Goal: Task Accomplishment & Management: Use online tool/utility

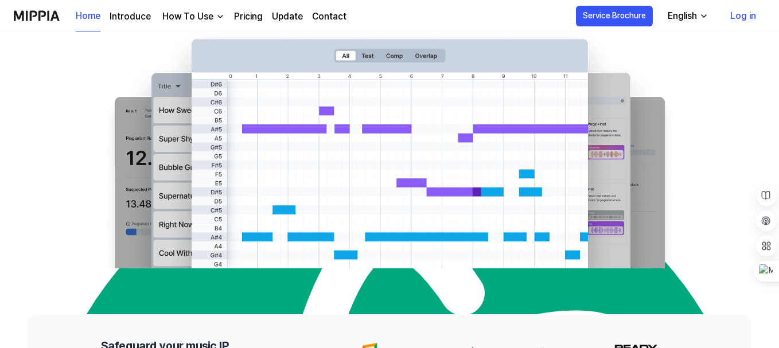
click at [701, 106] on 배너 "AI Music Plagiarism Checker Do you need a plagiarism check before releasing an …" at bounding box center [389, 59] width 779 height 420
click at [701, 20] on icon "button" at bounding box center [703, 15] width 9 height 9
click at [696, 127] on 배너 "AI Music Plagiarism Checker Do you need a plagiarism check before releasing an …" at bounding box center [389, 59] width 779 height 420
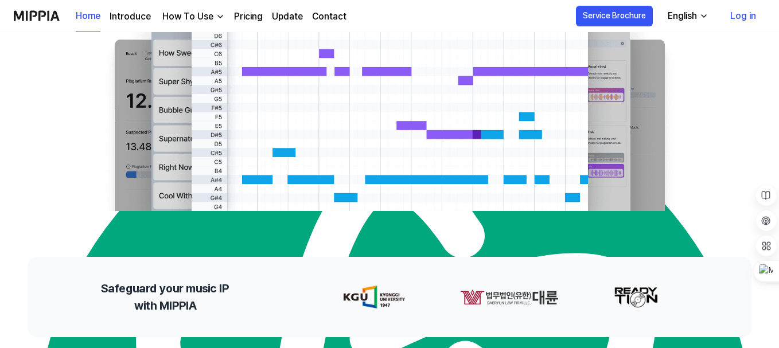
scroll to position [57, 0]
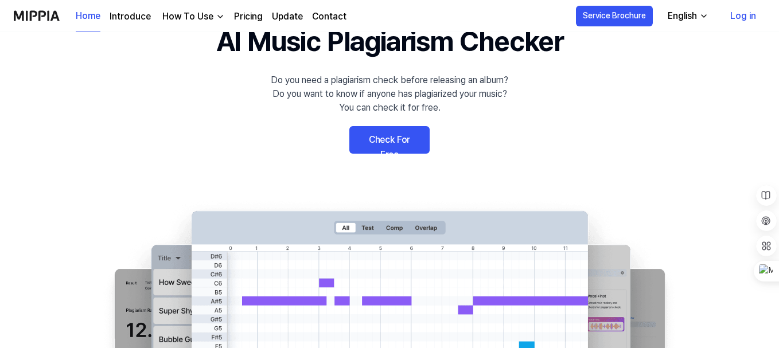
click at [405, 146] on link "Check For Free" at bounding box center [389, 140] width 80 height 28
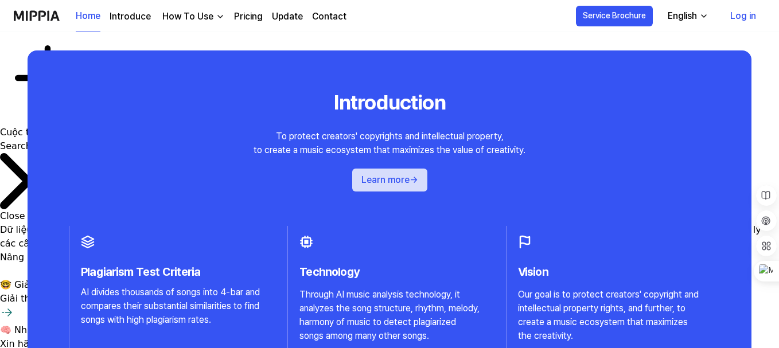
scroll to position [1262, 0]
